Goal: Check status: Check status

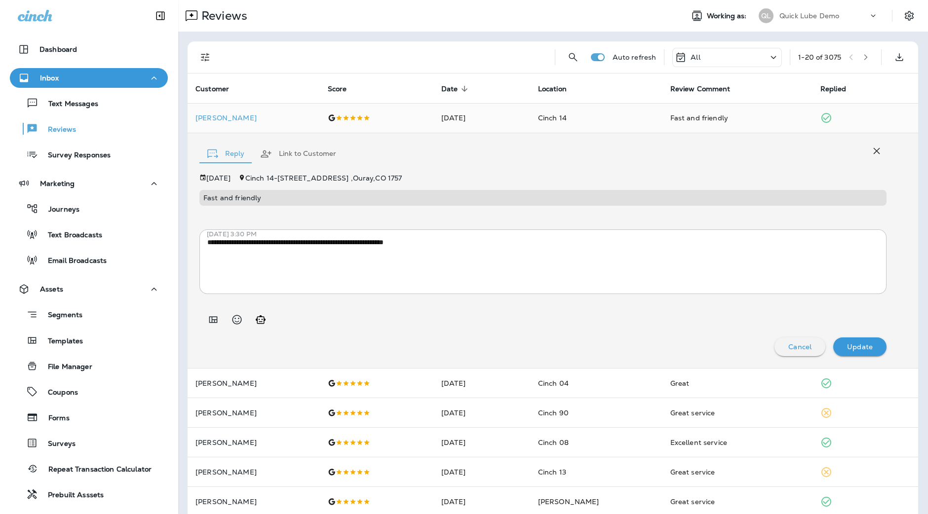
click at [790, 13] on p "Quick Lube Demo" at bounding box center [809, 16] width 60 height 8
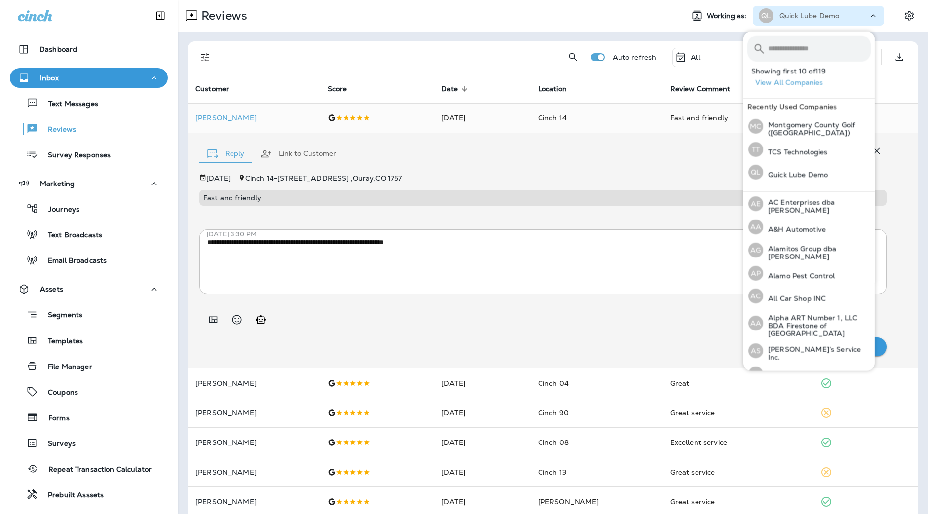
click at [789, 42] on input "text" at bounding box center [819, 49] width 103 height 26
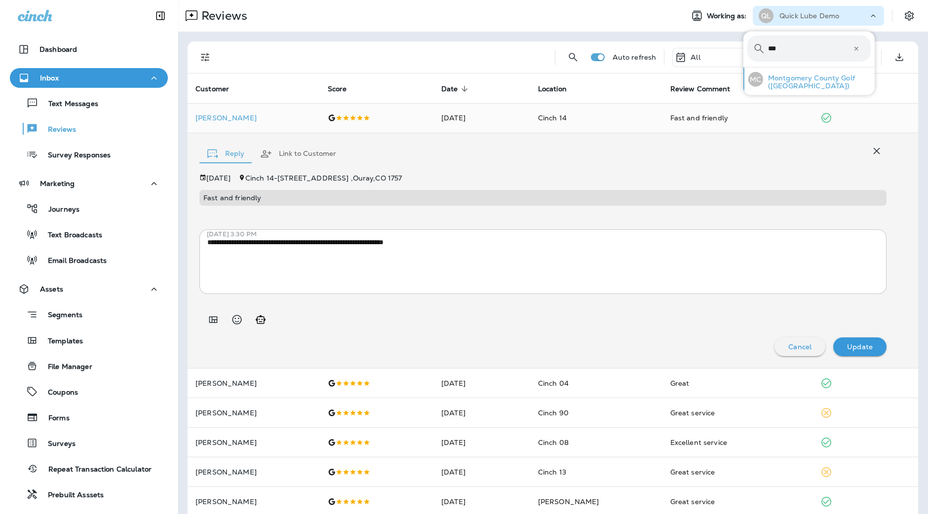
type input "***"
click at [800, 85] on p "Montgomery County Golf ([GEOGRAPHIC_DATA])" at bounding box center [817, 82] width 108 height 16
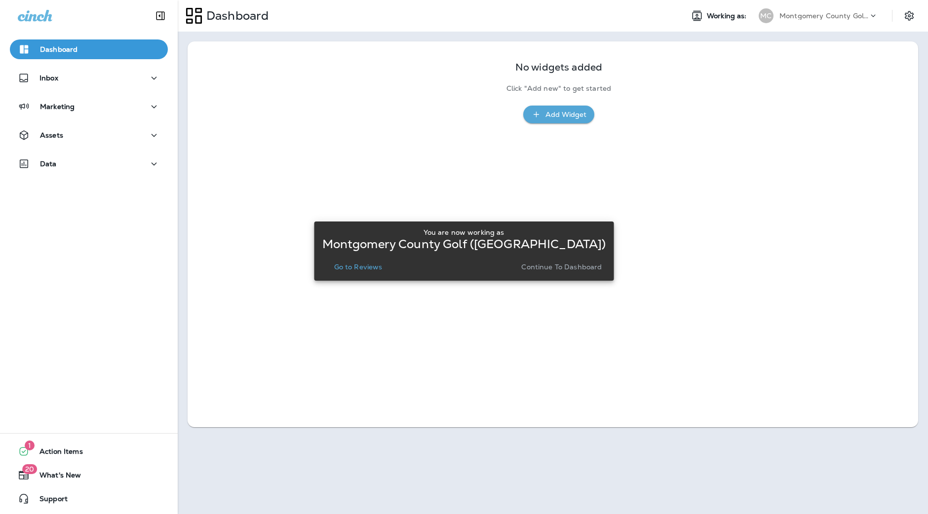
click at [576, 271] on button "Continue to Dashboard" at bounding box center [561, 267] width 88 height 14
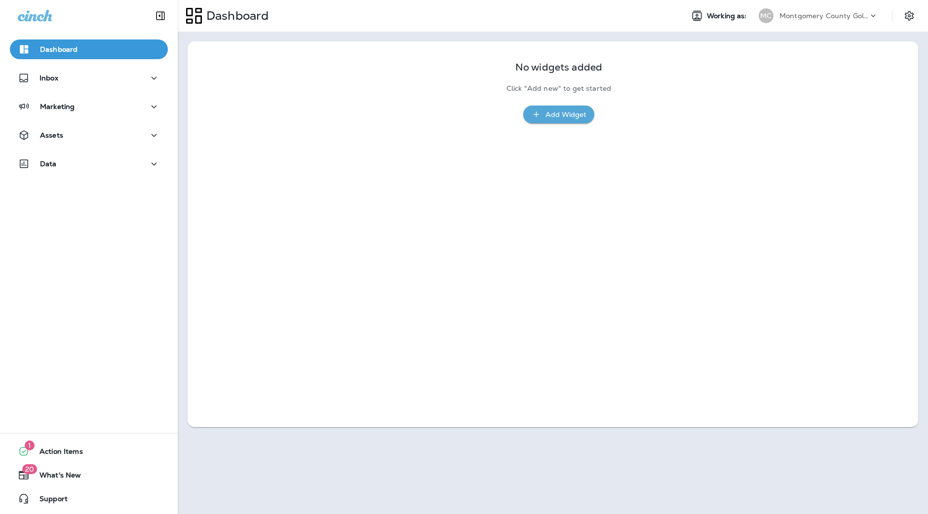
click at [77, 176] on div "Data" at bounding box center [89, 166] width 178 height 25
click at [82, 171] on button "Data" at bounding box center [89, 164] width 158 height 20
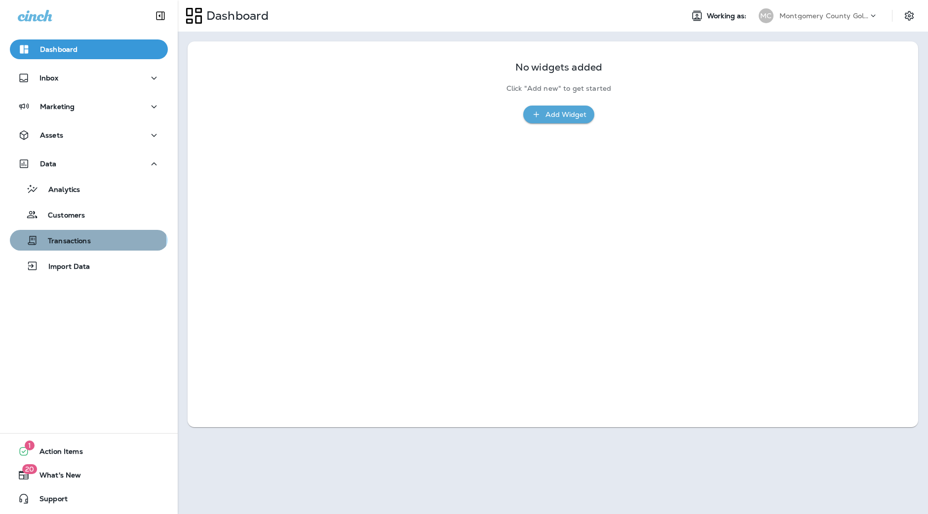
click at [87, 240] on p "Transactions" at bounding box center [64, 241] width 53 height 9
